Goal: Task Accomplishment & Management: Manage account settings

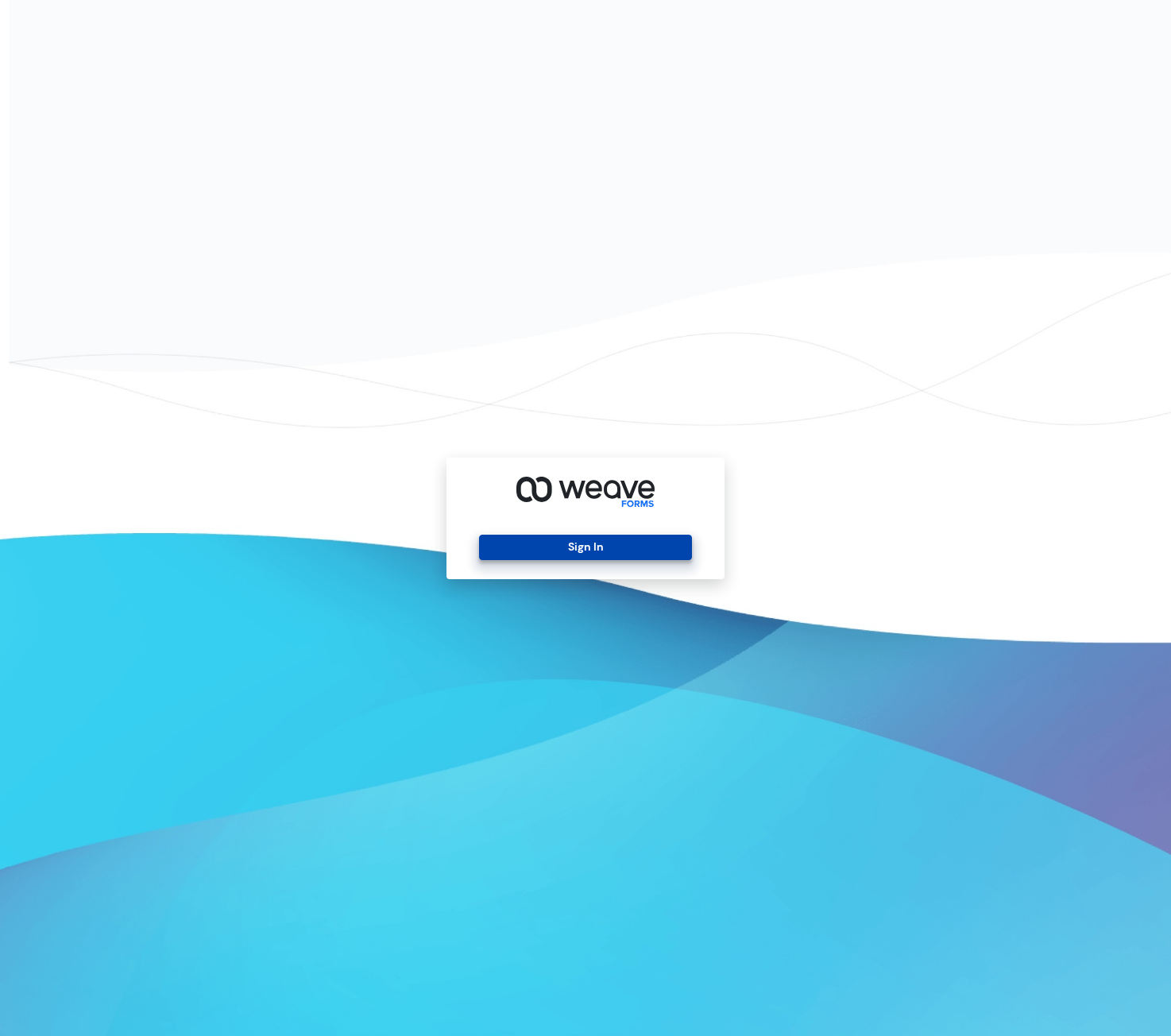
drag, startPoint x: 642, startPoint y: 542, endPoint x: 636, endPoint y: 550, distance: 10.0
click at [640, 545] on button "Sign In" at bounding box center [586, 548] width 212 height 25
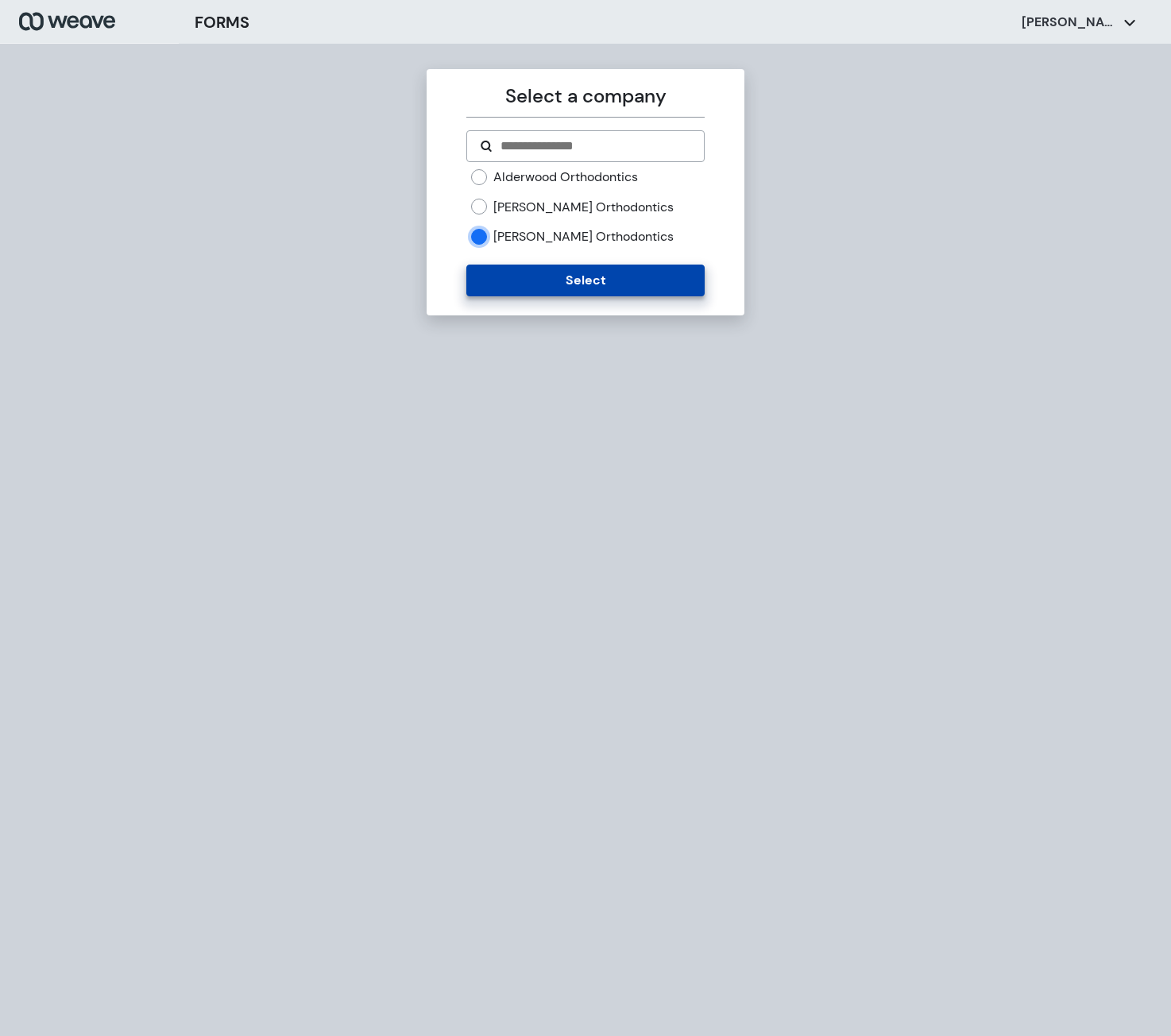
click at [533, 275] on button "Select" at bounding box center [586, 280] width 237 height 32
